Goal: Task Accomplishment & Management: Complete application form

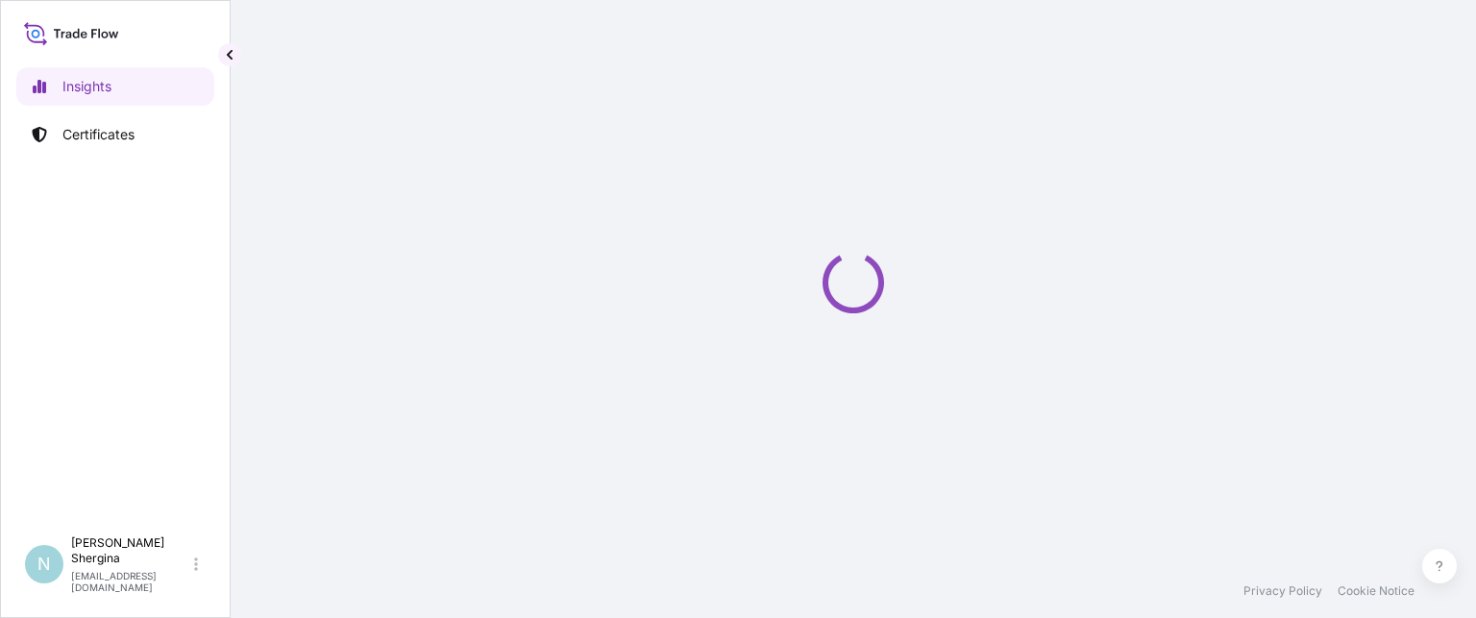
select select "2025"
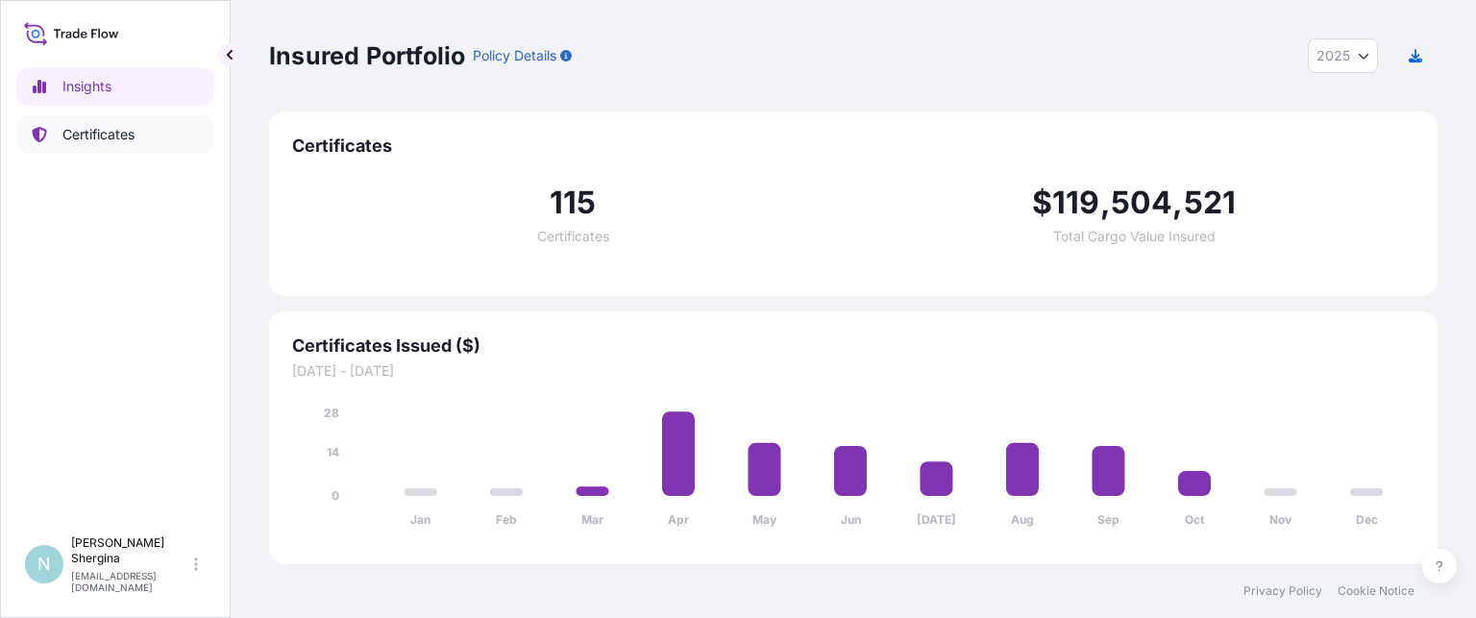
click at [104, 130] on p "Certificates" at bounding box center [98, 134] width 72 height 19
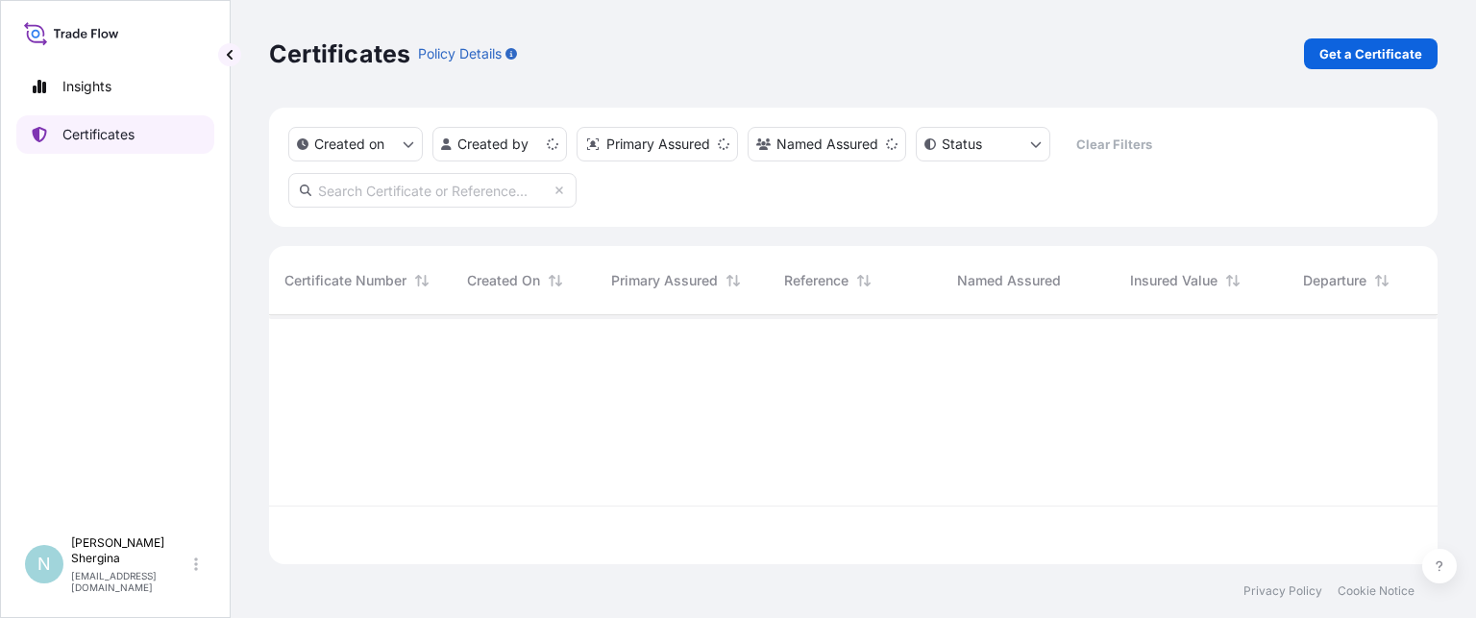
scroll to position [245, 1153]
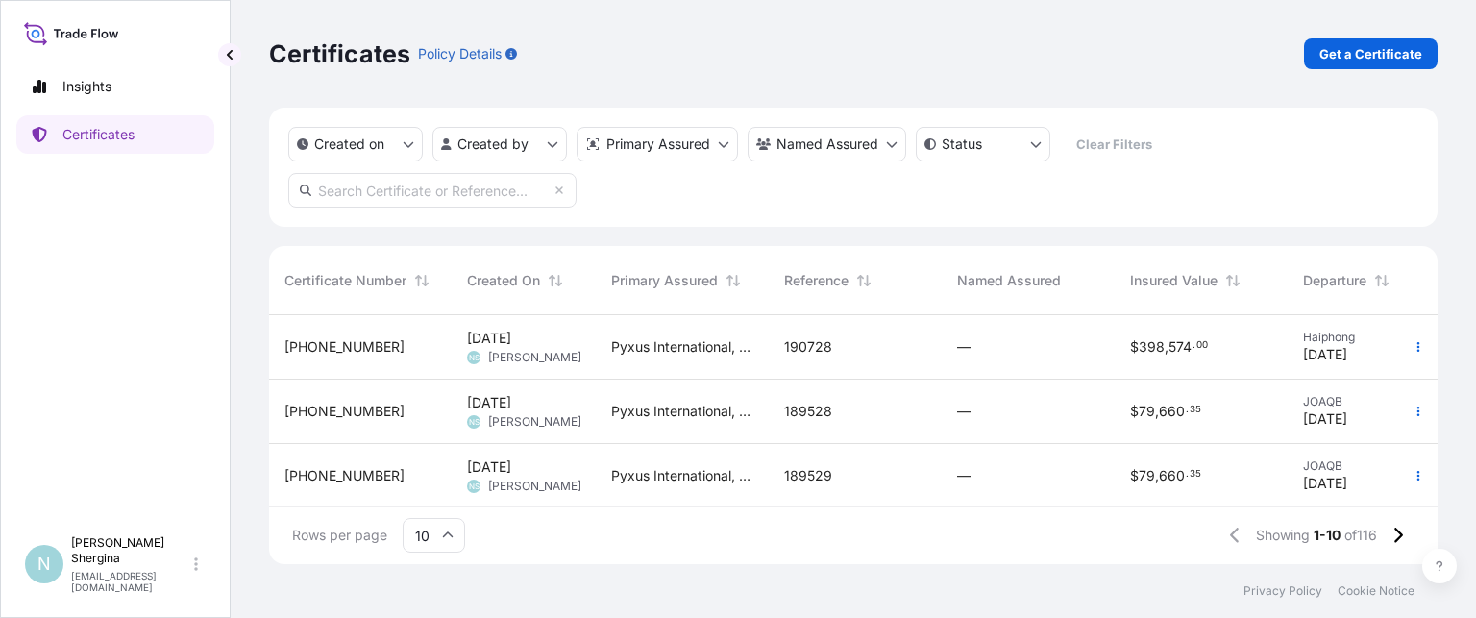
click at [369, 183] on input "text" at bounding box center [432, 190] width 288 height 35
paste input "190316"
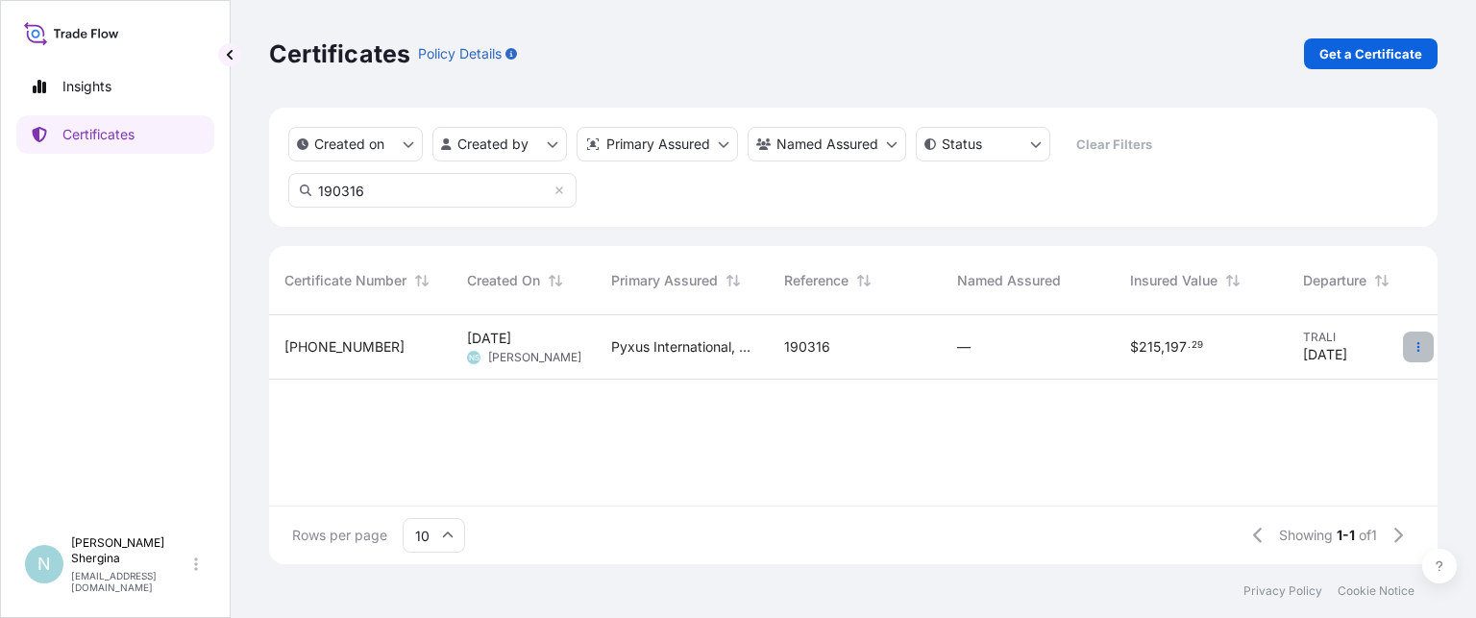
type input "190316"
click at [1420, 348] on icon "button" at bounding box center [1419, 347] width 12 height 12
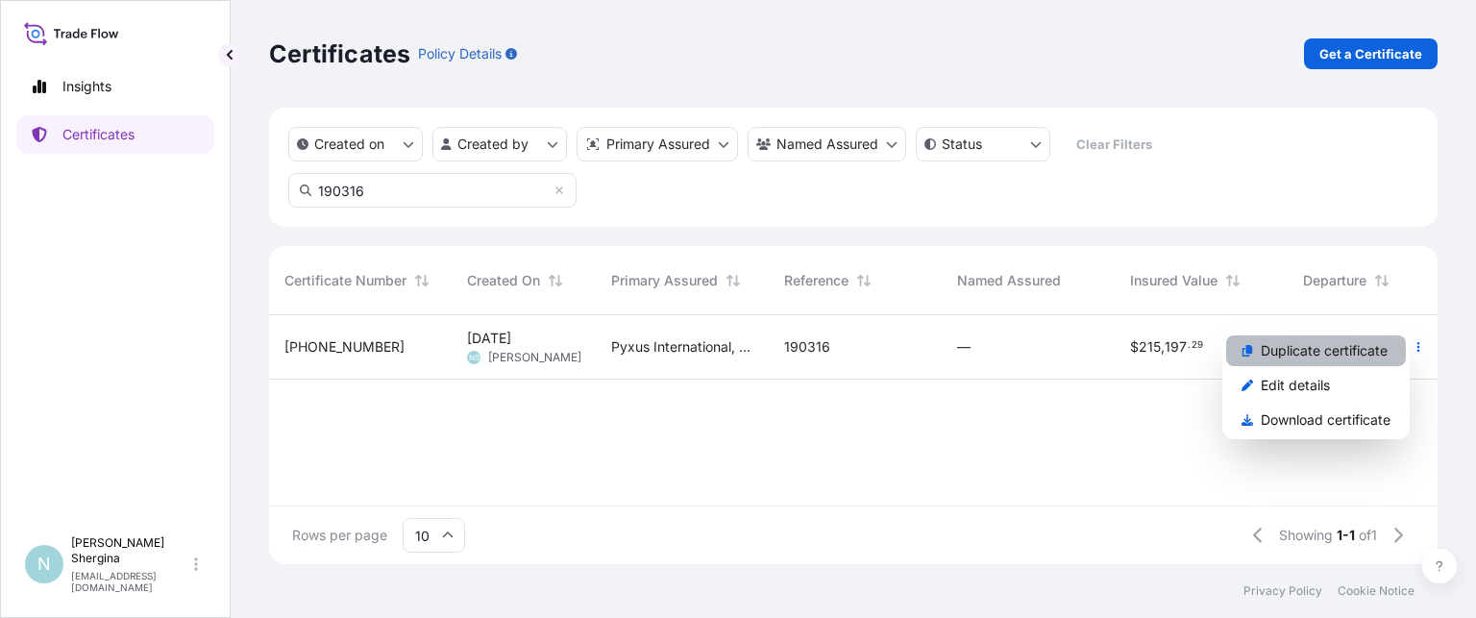
click at [1377, 354] on p "Duplicate certificate" at bounding box center [1324, 350] width 127 height 19
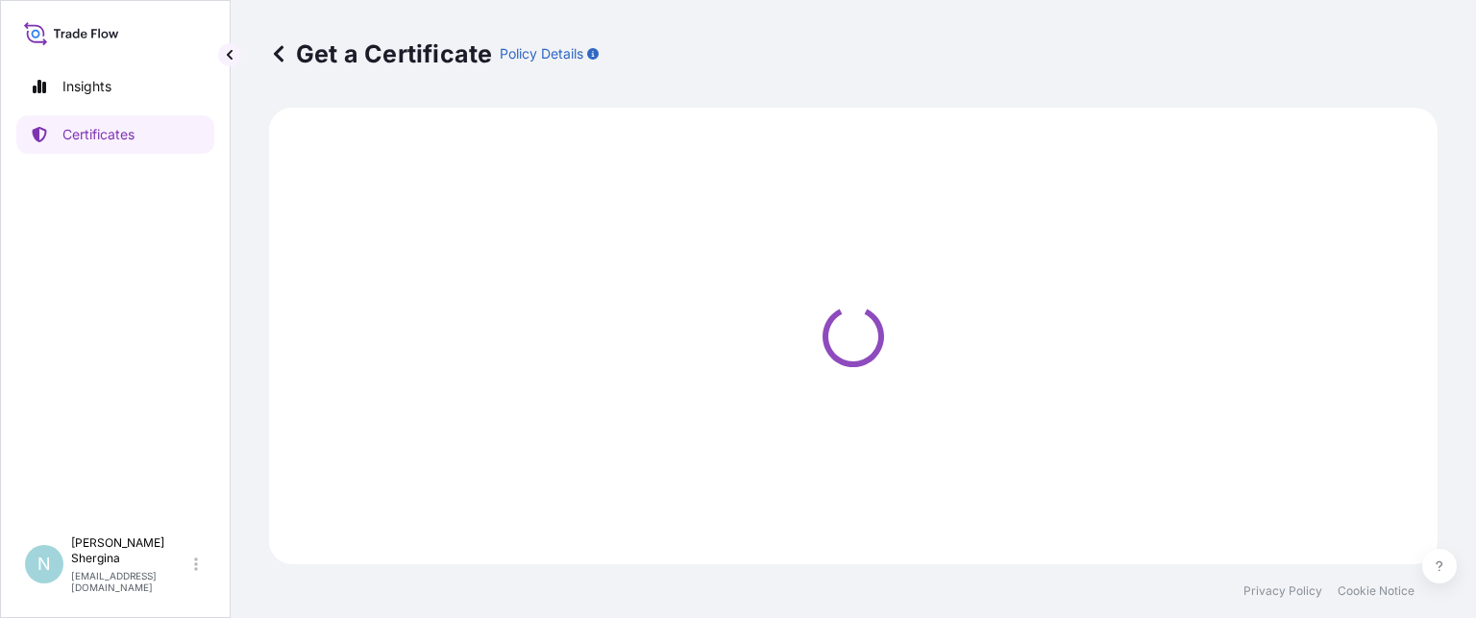
select select "Ocean Vessel"
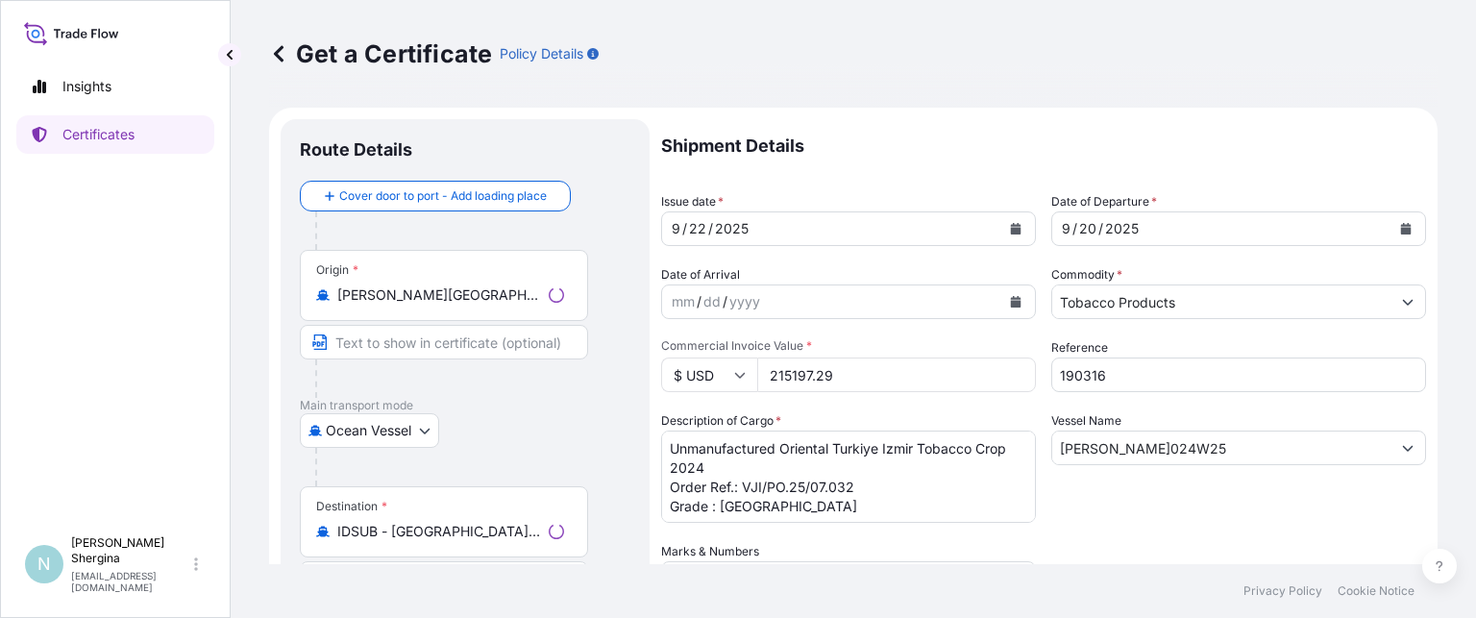
select select "31548"
click at [1012, 219] on button "Calendar" at bounding box center [1015, 228] width 31 height 31
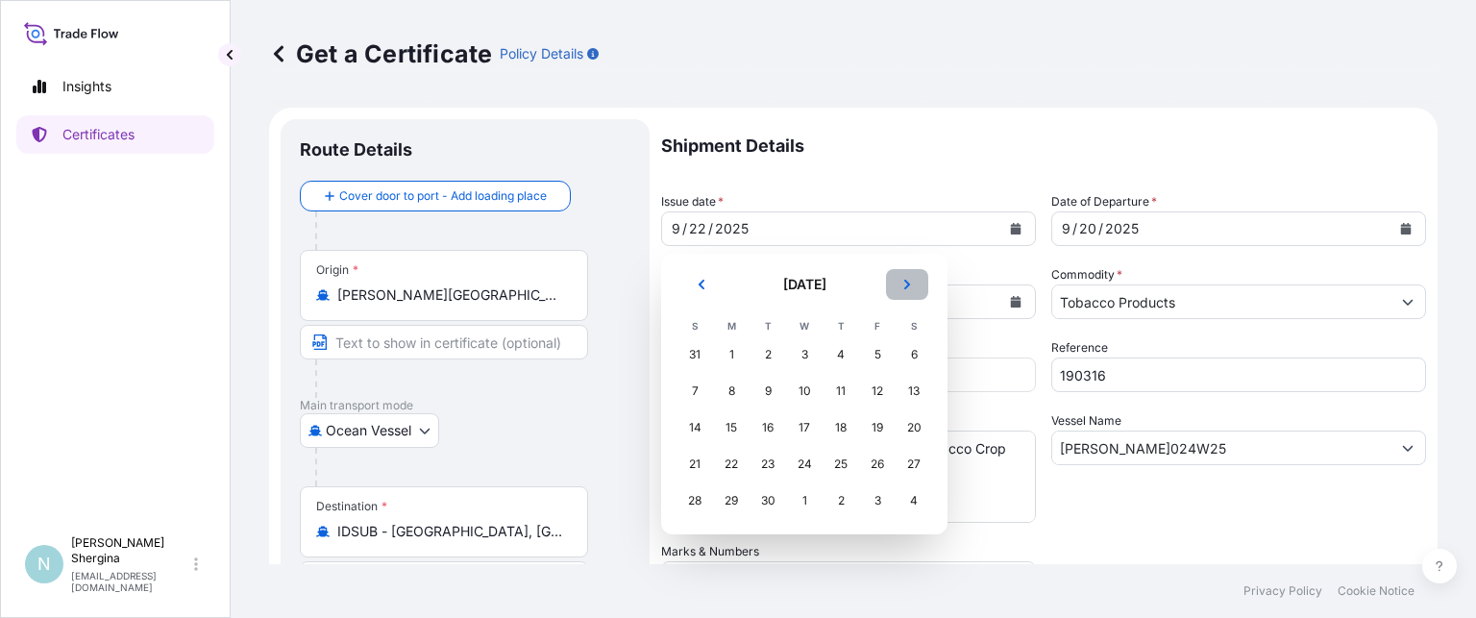
click at [903, 284] on icon "Next" at bounding box center [907, 285] width 12 height 12
click at [811, 393] on div "8" at bounding box center [804, 391] width 35 height 35
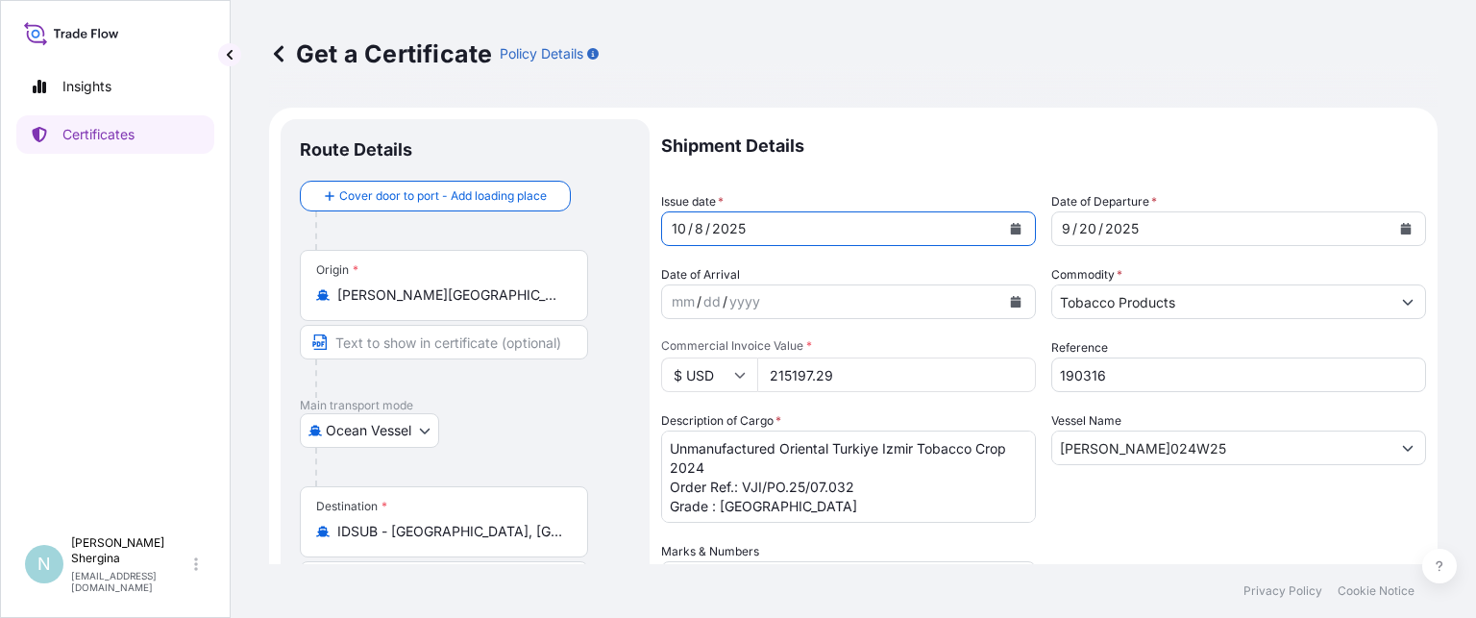
click at [1395, 222] on button "Calendar" at bounding box center [1405, 228] width 31 height 31
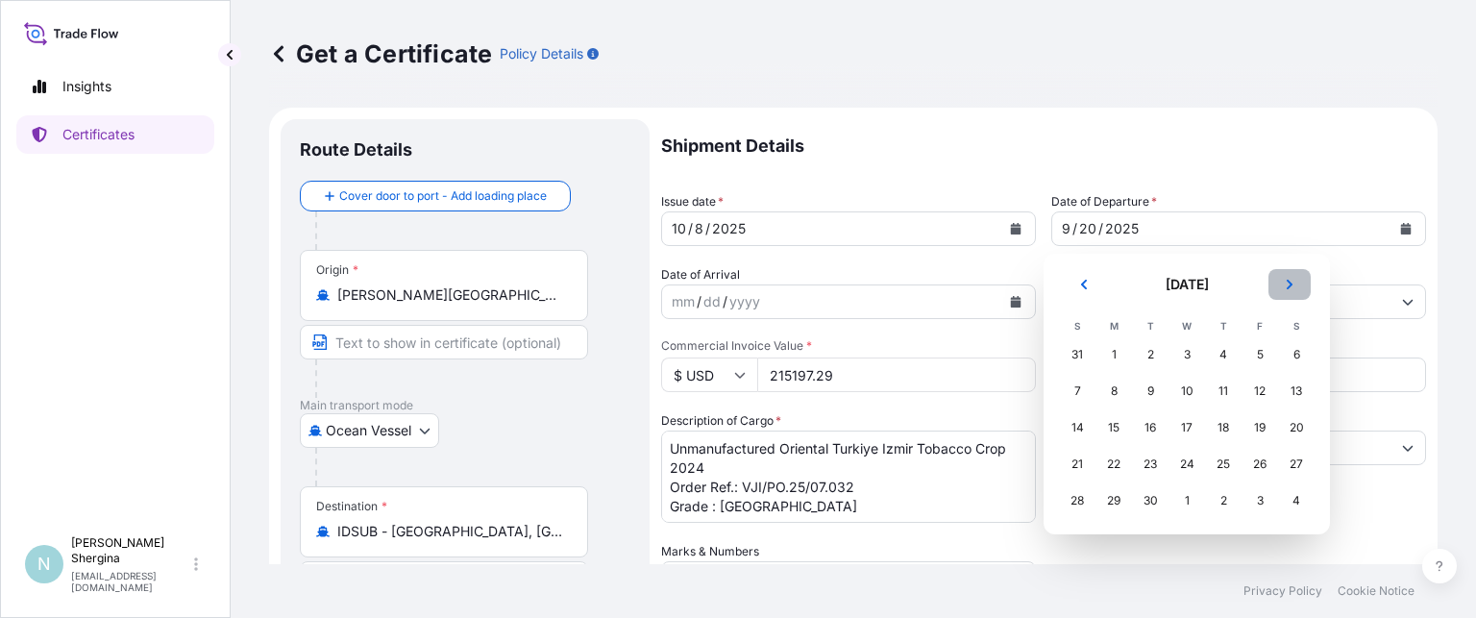
click at [1290, 286] on icon "Next" at bounding box center [1290, 285] width 6 height 10
click at [1265, 349] on div "3" at bounding box center [1259, 354] width 35 height 35
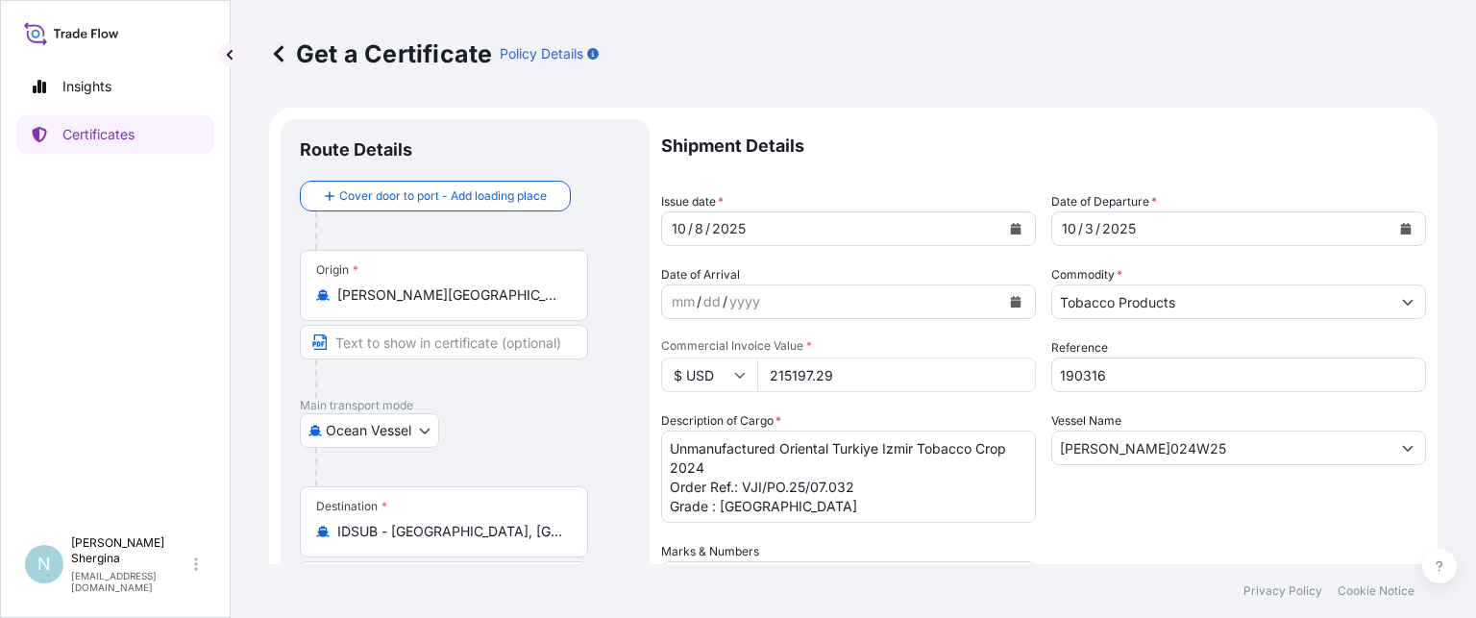
click at [1142, 370] on input "190316" at bounding box center [1238, 374] width 375 height 35
drag, startPoint x: 1103, startPoint y: 366, endPoint x: 964, endPoint y: 355, distance: 139.8
click at [964, 355] on div "Shipment Details Issue date * [DATE] Date of Departure * [DATE] Date of Arrival…" at bounding box center [1043, 540] width 765 height 843
paste input "1555"
type input "191555"
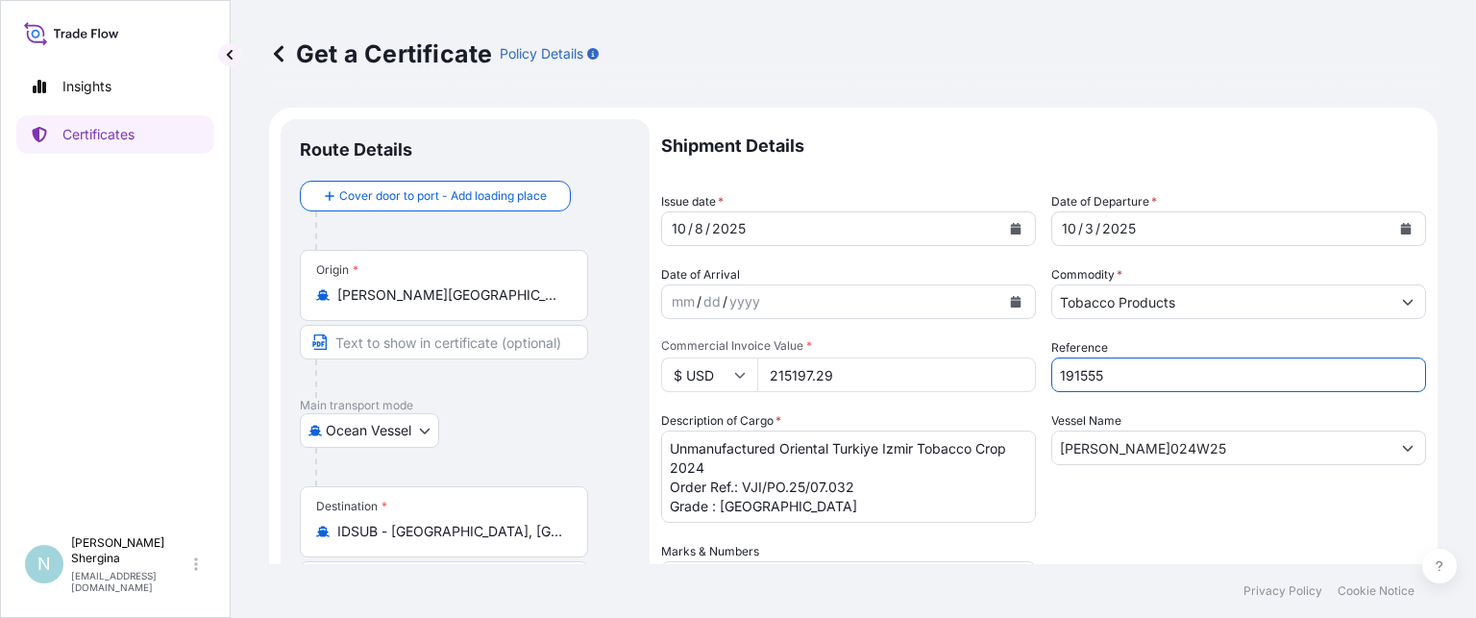
click at [896, 368] on input "215197.29" at bounding box center [896, 374] width 279 height 35
drag, startPoint x: 845, startPoint y: 366, endPoint x: 701, endPoint y: 357, distance: 143.4
click at [701, 357] on div "$ USD 215197.29" at bounding box center [848, 374] width 375 height 35
type input "452806.2"
click at [1159, 445] on input "[PERSON_NAME]024W25" at bounding box center [1221, 447] width 338 height 35
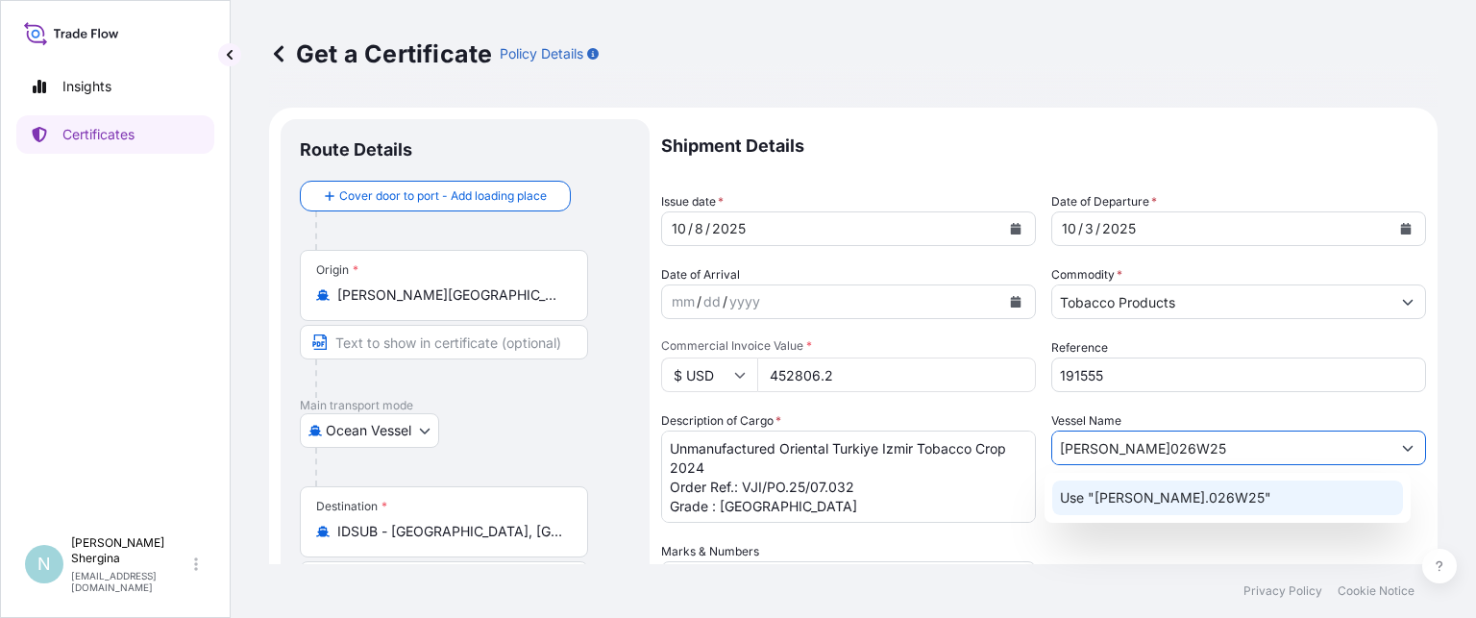
type input "[PERSON_NAME]026W25"
click at [1057, 544] on div "Shipment Details Issue date * [DATE] Date of Departure * [DATE] Date of Arrival…" at bounding box center [1043, 540] width 765 height 843
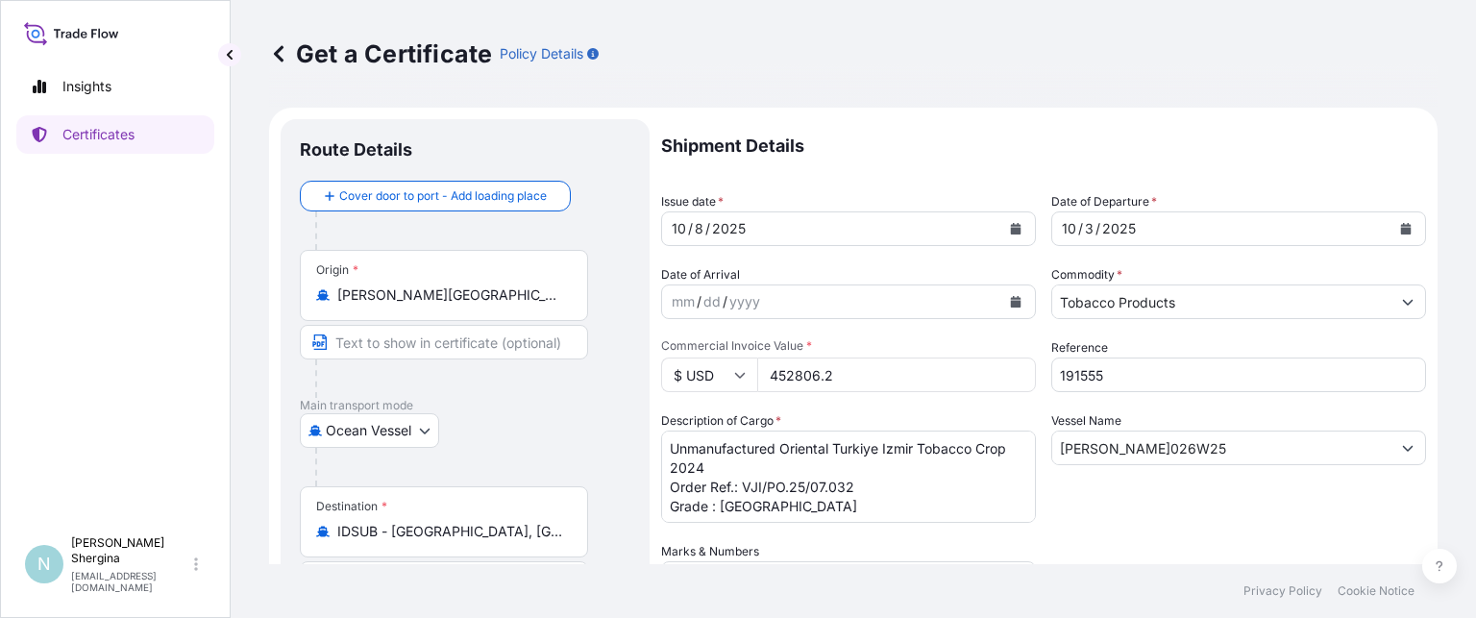
scroll to position [96, 0]
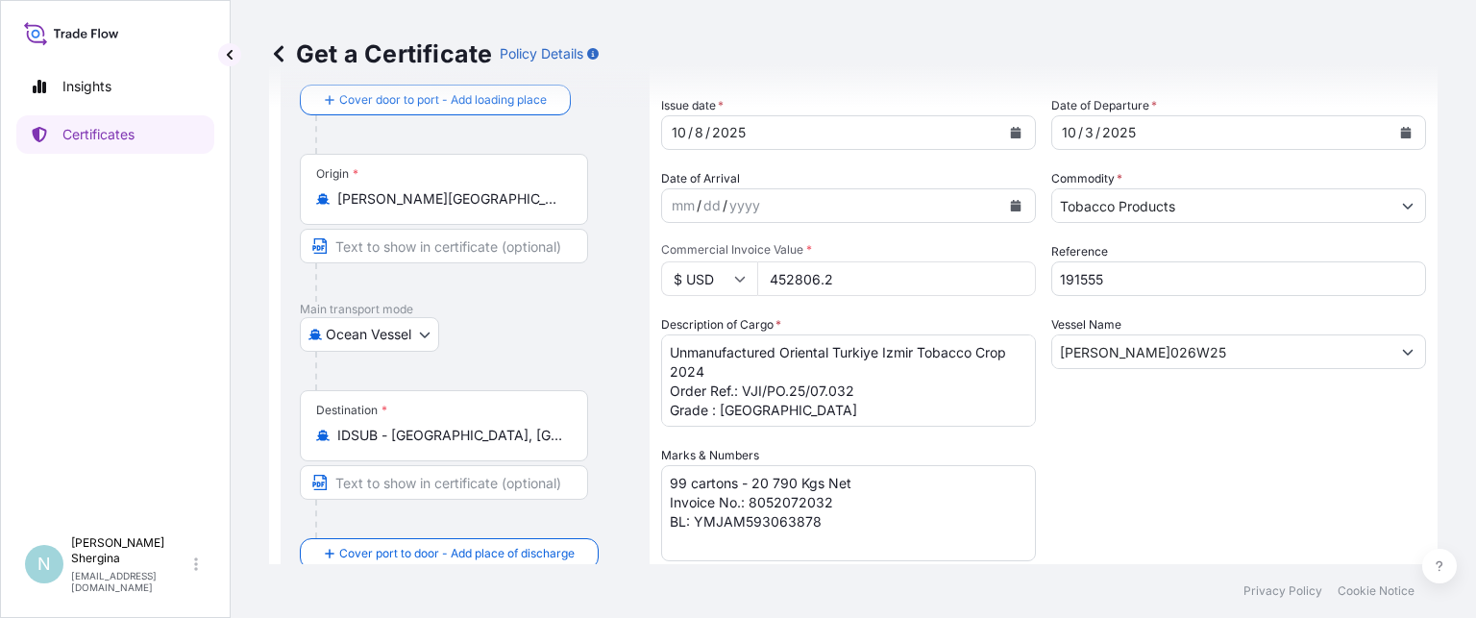
drag, startPoint x: 117, startPoint y: 285, endPoint x: 194, endPoint y: 270, distance: 78.4
click at [117, 285] on div "Insights Certificates" at bounding box center [115, 288] width 198 height 477
drag, startPoint x: 684, startPoint y: 485, endPoint x: 646, endPoint y: 469, distance: 41.8
click at [643, 479] on form "Route Details Cover door to port - Add loading place Place of loading Road / [G…" at bounding box center [853, 472] width 1168 height 920
type textarea "396 cartons - 20 790 Kgs Net Invoice No.: 8052072032 BL: YMJAM593063878"
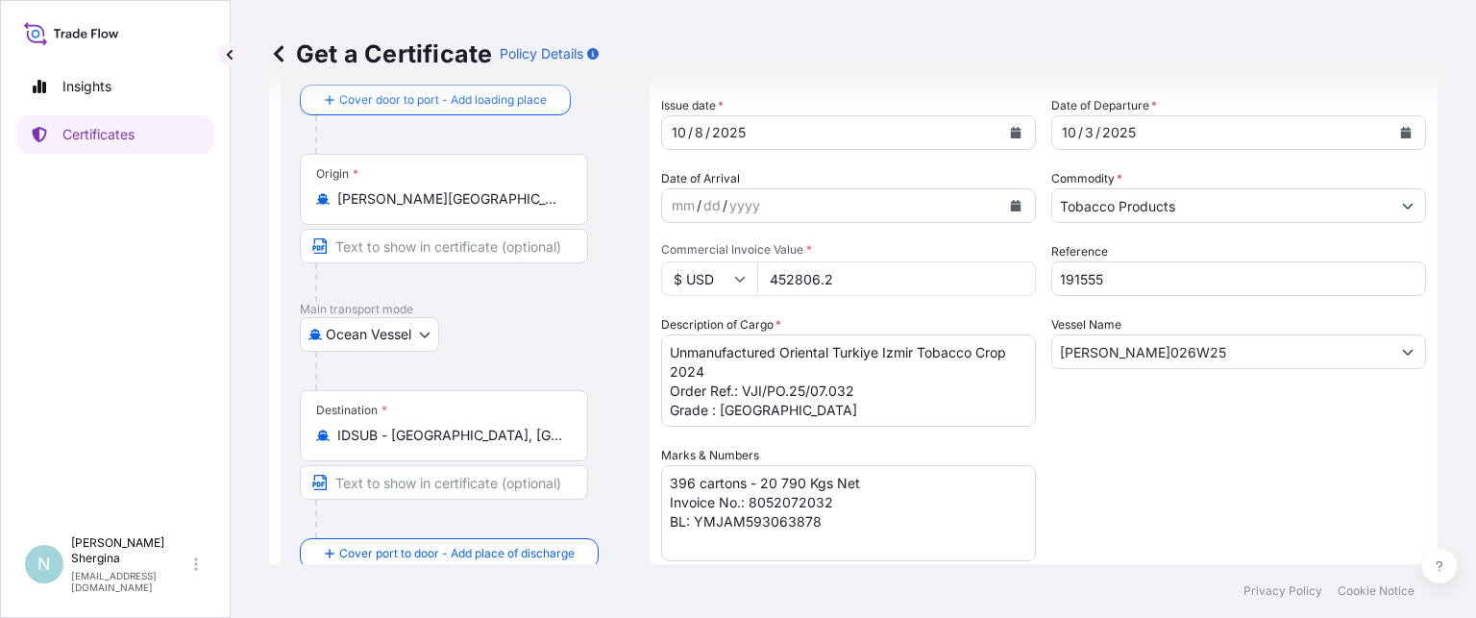
click at [875, 393] on textarea "Unmanufactured Oriental Turkiye Izmir Tobacco Crop 2024 Order Ref.: VJI/PO.25/0…" at bounding box center [848, 380] width 375 height 92
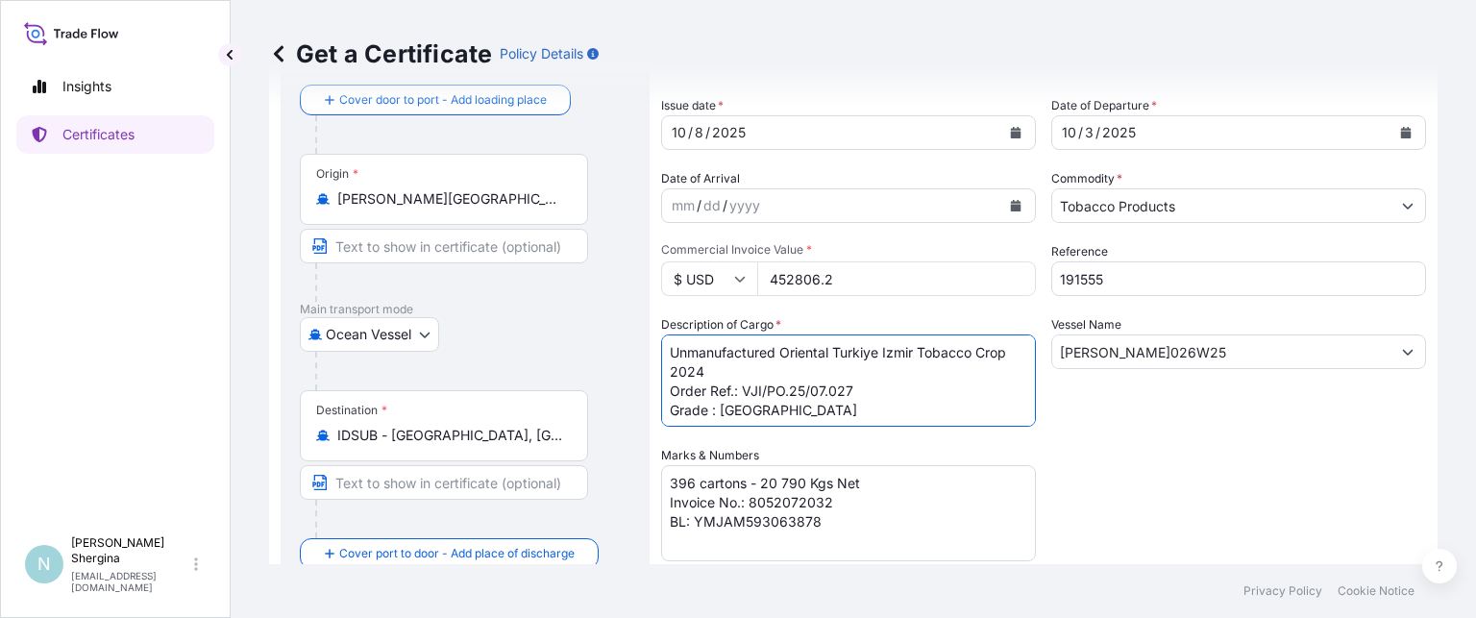
drag, startPoint x: 721, startPoint y: 407, endPoint x: 734, endPoint y: 407, distance: 13.5
click at [734, 407] on textarea "Unmanufactured Oriental Turkiye Izmir Tobacco Crop 2024 Order Ref.: VJI/PO.25/0…" at bounding box center [848, 380] width 375 height 92
paste textarea "-2025"
type textarea "Unmanufactured Oriental Turkiye Izmir Tobacco Crop 2024 Order Ref.: VJI/PO.25/0…"
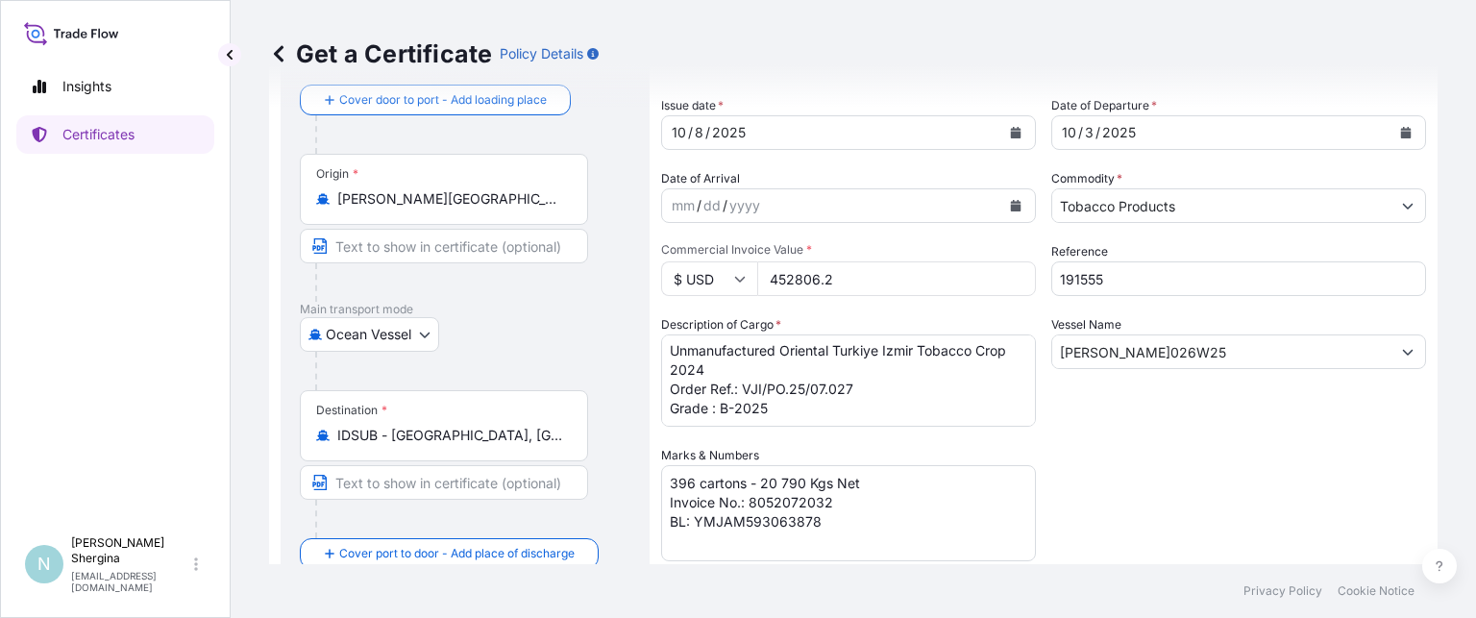
scroll to position [0, 0]
drag, startPoint x: 758, startPoint y: 476, endPoint x: 800, endPoint y: 476, distance: 42.3
click at [800, 476] on textarea "99 cartons - 20 790 Kgs Net Invoice No.: 8052072032 BL: YMJAM593063878" at bounding box center [848, 513] width 375 height 96
drag, startPoint x: 750, startPoint y: 500, endPoint x: 828, endPoint y: 497, distance: 77.9
click at [828, 497] on textarea "99 cartons - 20 790 Kgs Net Invoice No.: 8052072032 BL: YMJAM593063878" at bounding box center [848, 513] width 375 height 96
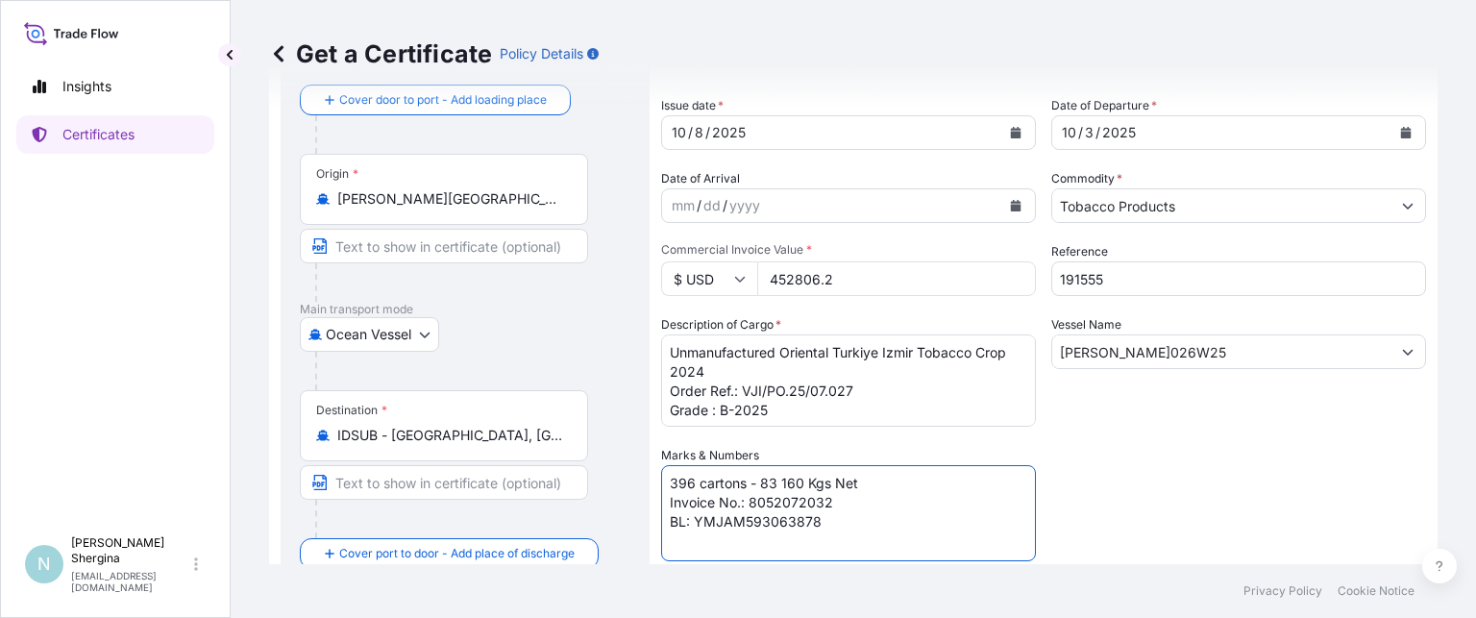
paste textarea "125"
drag, startPoint x: 793, startPoint y: 522, endPoint x: 816, endPoint y: 521, distance: 23.1
click at [816, 521] on textarea "99 cartons - 20 790 Kgs Net Invoice No.: 8052072032 BL: YMJAM593063878" at bounding box center [848, 513] width 375 height 96
type textarea "396 cartons - 83 160 Kgs Net Invoice No.: 8052072125 BL: YMJAM593063900"
click at [67, 284] on div "Insights Certificates" at bounding box center [115, 288] width 198 height 477
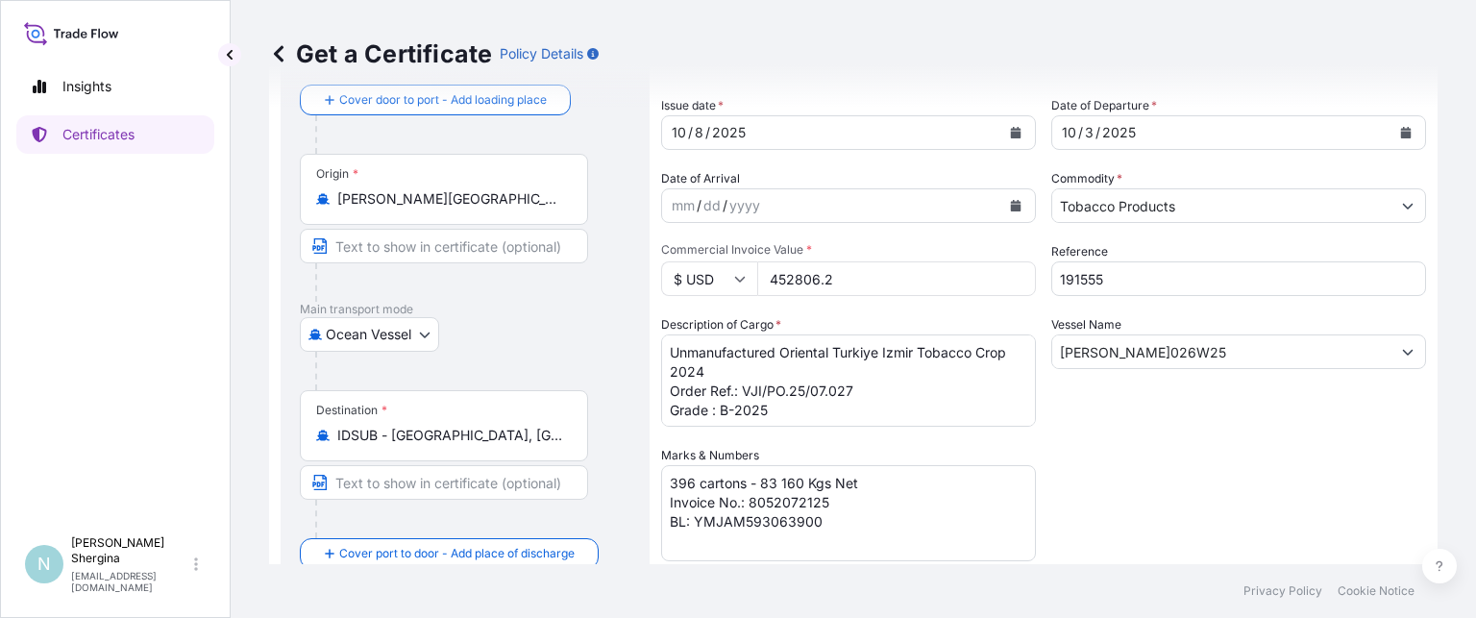
scroll to position [461, 0]
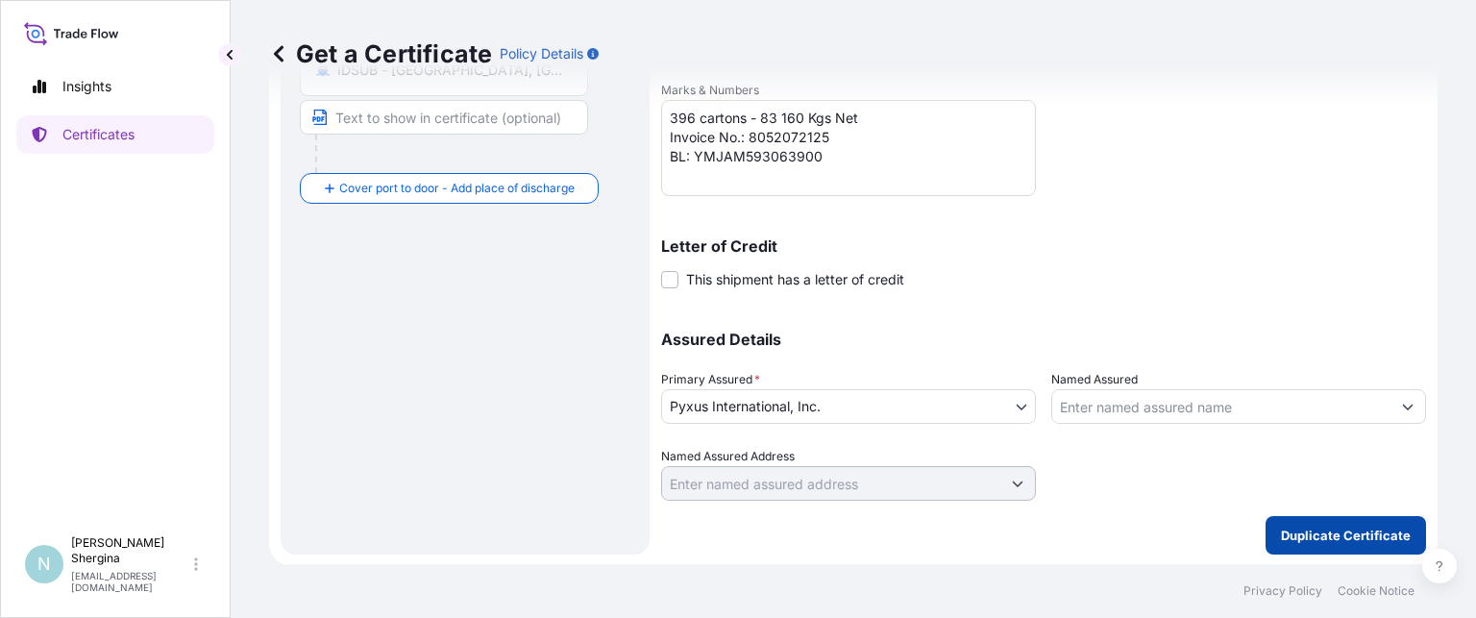
click at [1327, 535] on p "Duplicate Certificate" at bounding box center [1346, 535] width 130 height 19
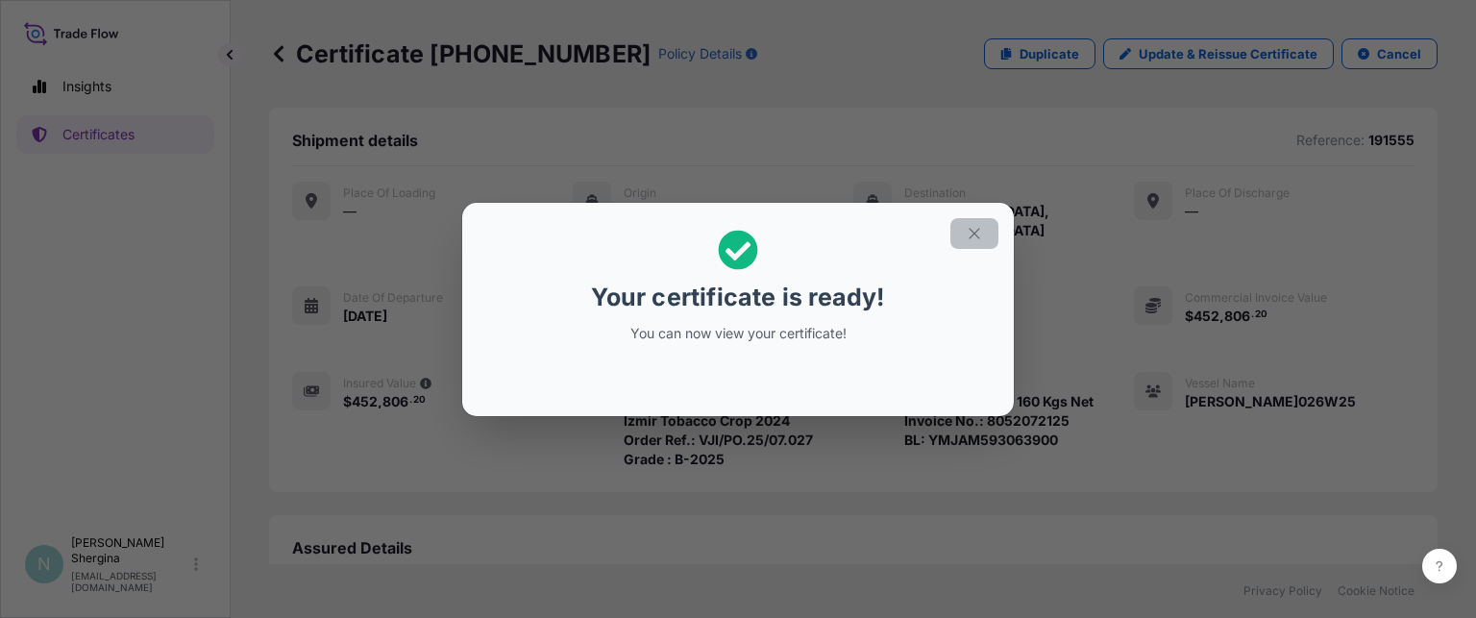
click at [973, 235] on icon "button" at bounding box center [974, 233] width 17 height 17
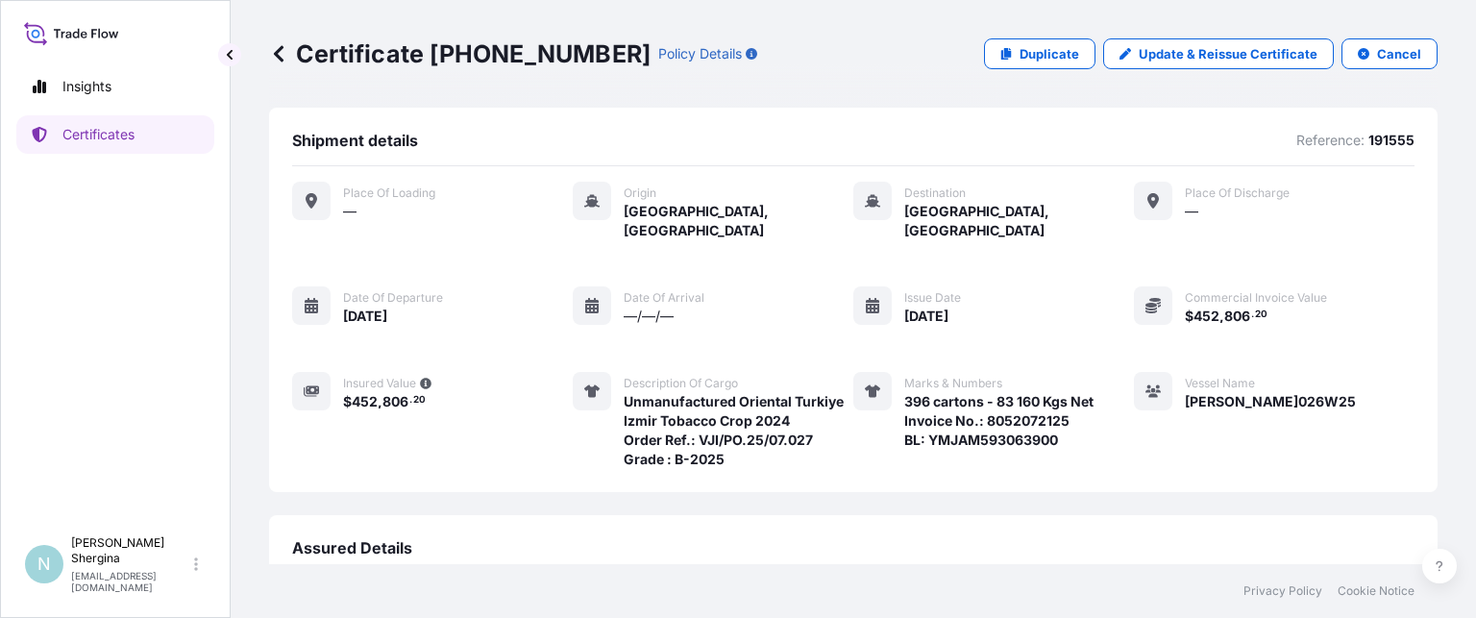
scroll to position [265, 0]
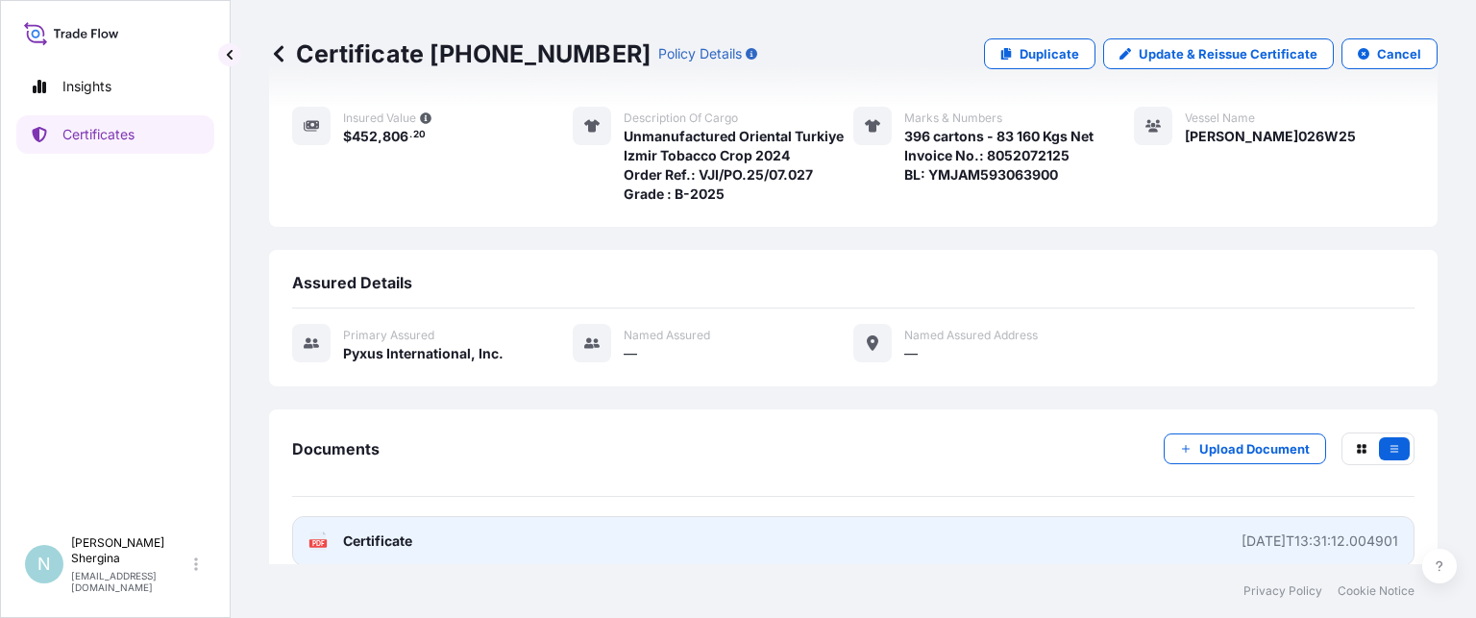
click at [1242, 531] on div "[DATE]T13:31:12.004901" at bounding box center [1320, 540] width 157 height 19
